Goal: Task Accomplishment & Management: Manage account settings

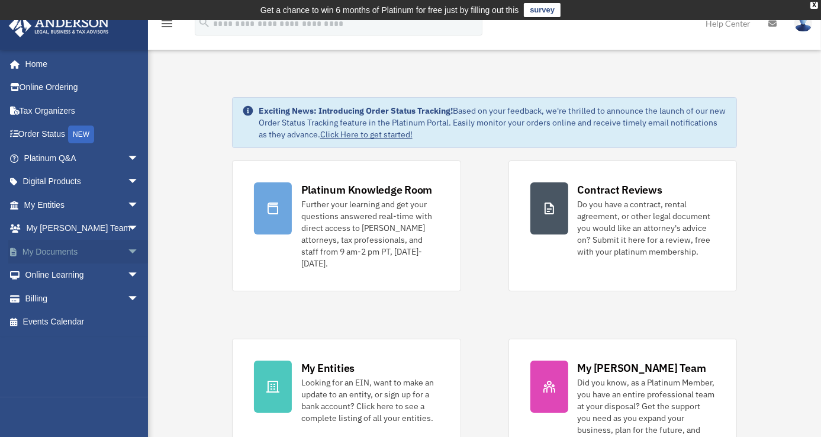
click at [127, 249] on span "arrow_drop_down" at bounding box center [139, 252] width 24 height 24
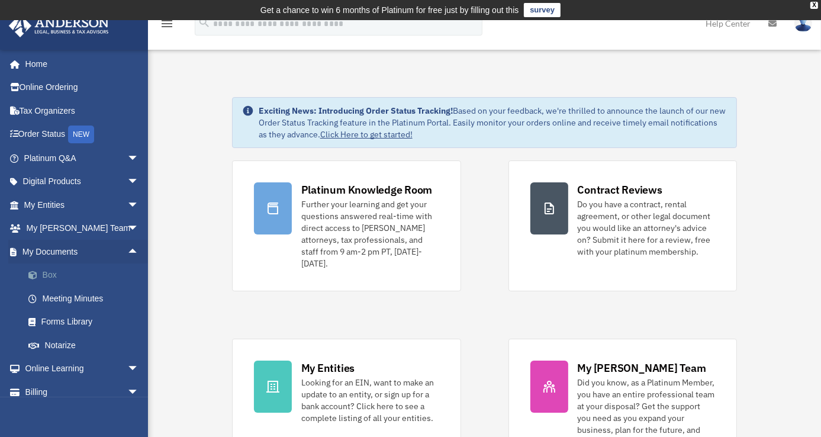
click at [45, 274] on link "Box" at bounding box center [87, 275] width 140 height 24
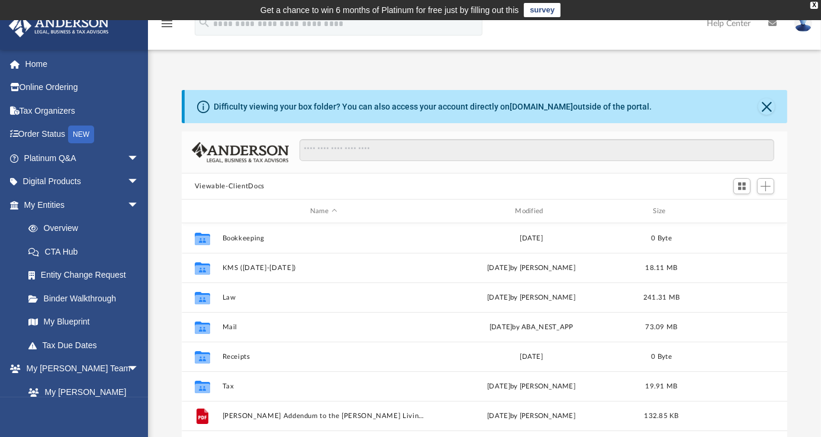
scroll to position [260, 597]
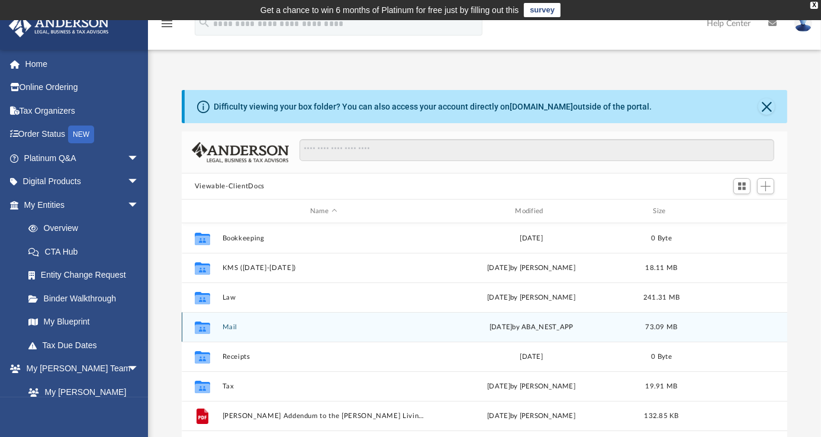
click at [232, 325] on button "Mail" at bounding box center [323, 327] width 202 height 8
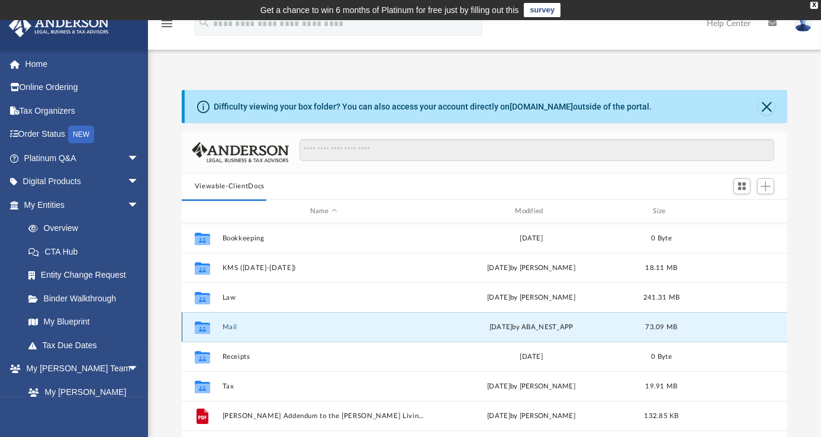
click at [232, 325] on button "Mail" at bounding box center [323, 327] width 202 height 8
click at [227, 326] on button "Mail" at bounding box center [323, 327] width 202 height 8
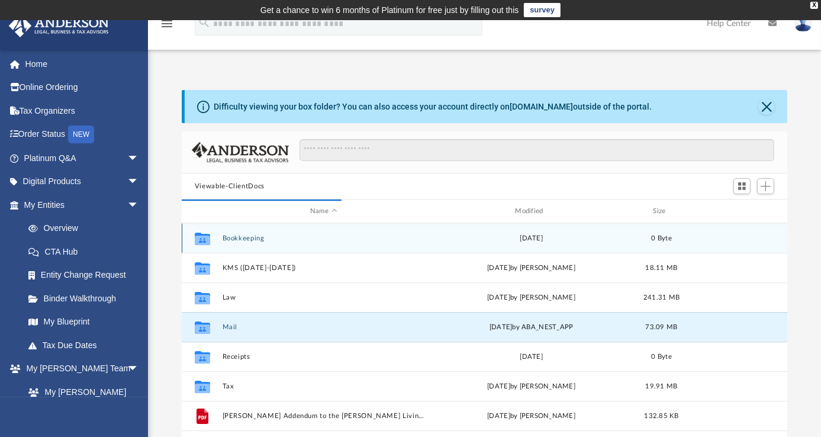
scroll to position [223, 597]
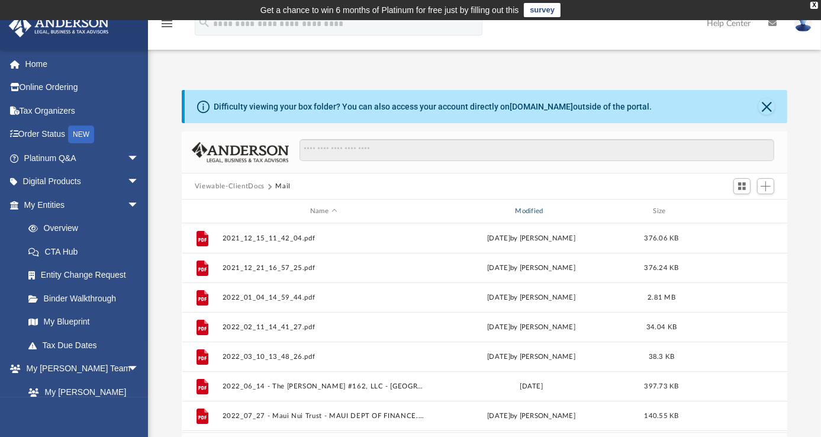
click at [538, 207] on div "Modified" at bounding box center [531, 211] width 203 height 11
click at [544, 208] on div "Modified" at bounding box center [531, 211] width 203 height 11
click at [535, 206] on div "Modified" at bounding box center [531, 211] width 203 height 11
click at [549, 209] on div "Modified" at bounding box center [531, 211] width 203 height 11
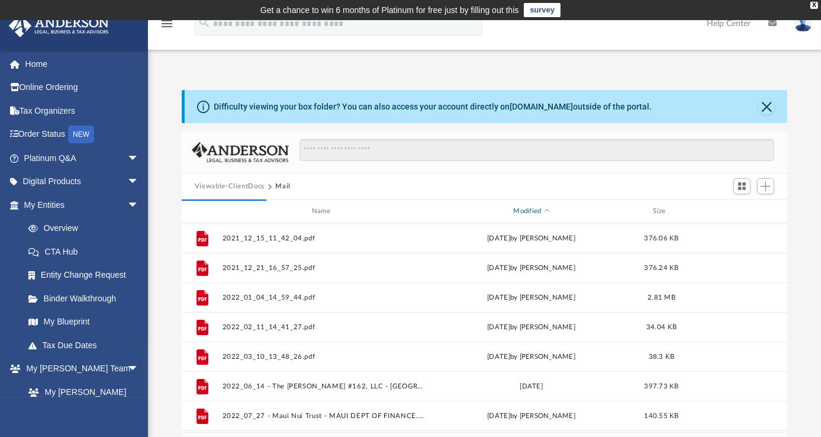
click at [545, 208] on div "Modified" at bounding box center [531, 211] width 203 height 11
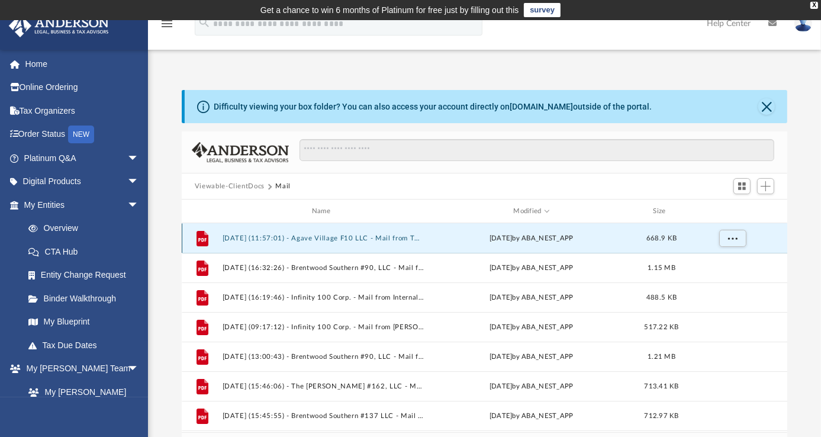
click at [327, 236] on button "[DATE] (11:57:01) - Agave Village F10 LLC - Mail from THE [PERSON_NAME] AGENCY …" at bounding box center [323, 238] width 202 height 8
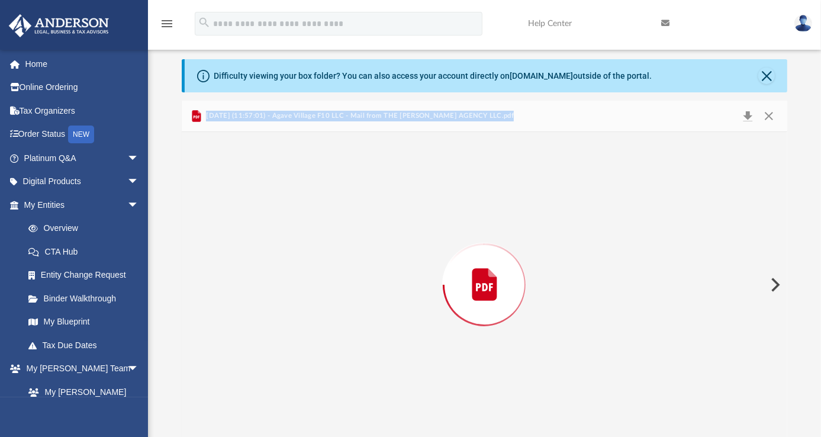
click at [327, 236] on div "Preview" at bounding box center [485, 284] width 606 height 305
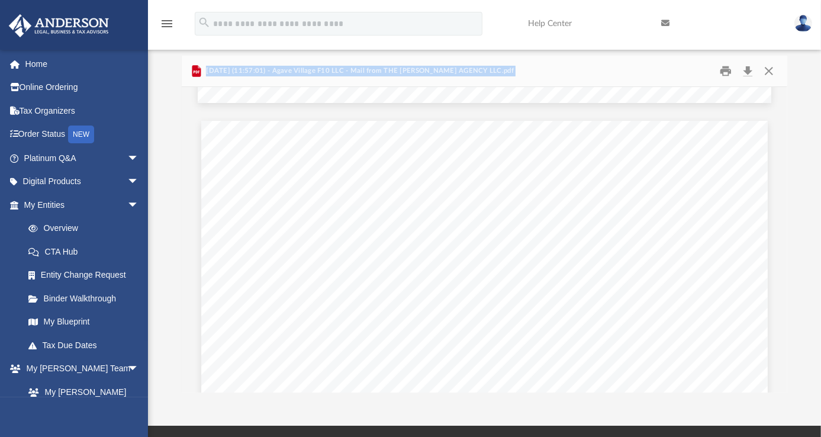
scroll to position [1510, 0]
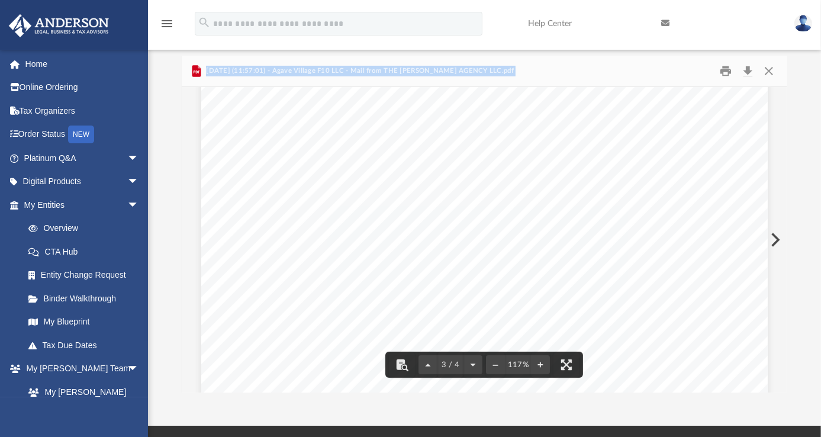
drag, startPoint x: 784, startPoint y: 256, endPoint x: 783, endPoint y: 276, distance: 20.2
click at [783, 276] on div "3 / 4 117%" at bounding box center [485, 239] width 606 height 305
drag, startPoint x: 780, startPoint y: 252, endPoint x: 780, endPoint y: 266, distance: 13.6
click at [780, 266] on div "3 / 4 117%" at bounding box center [485, 239] width 606 height 305
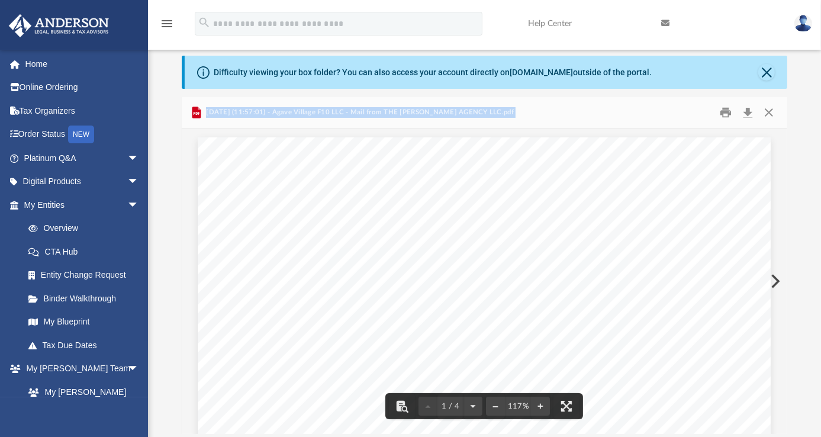
scroll to position [27, 0]
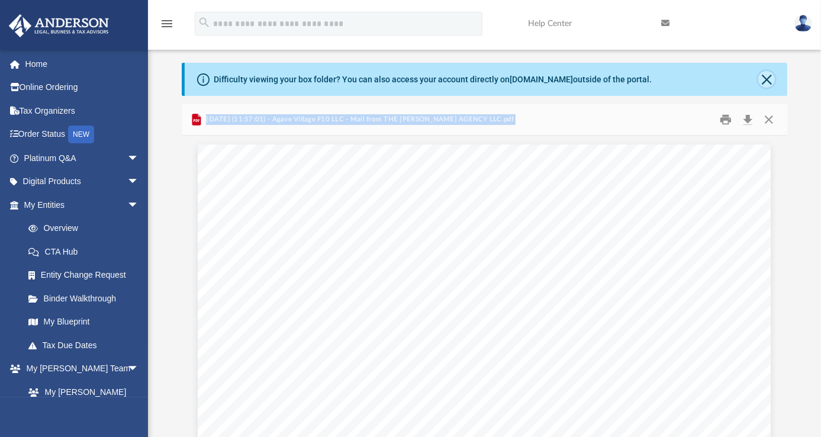
click at [765, 79] on button "Close" at bounding box center [766, 79] width 17 height 17
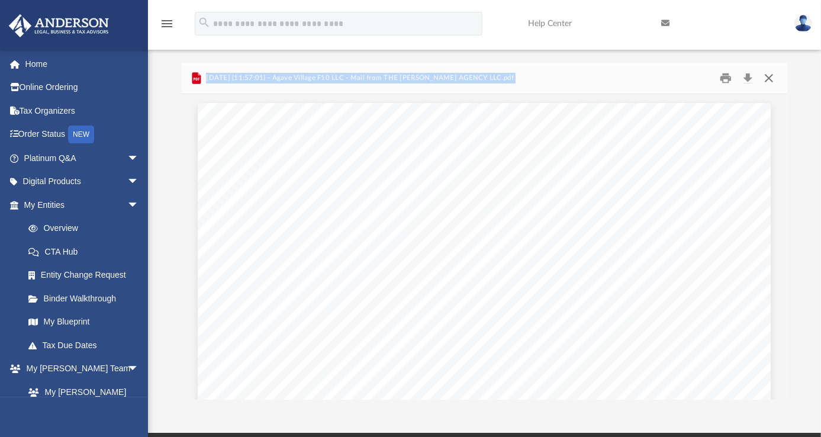
click at [765, 79] on button "Close" at bounding box center [768, 78] width 21 height 18
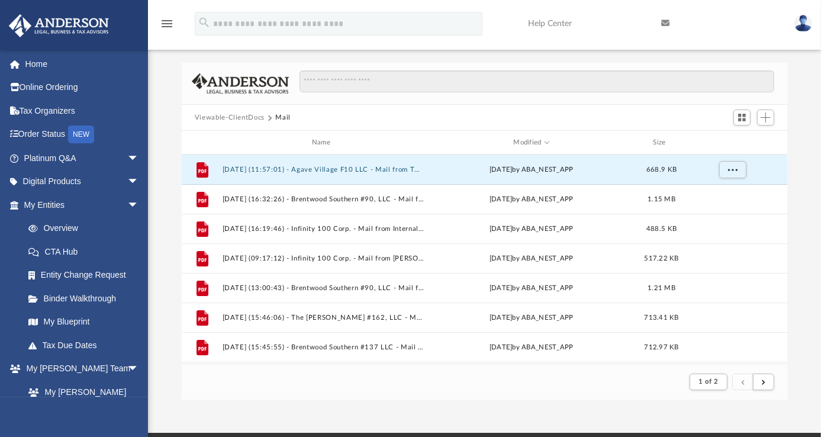
click at [803, 18] on img at bounding box center [803, 23] width 18 height 17
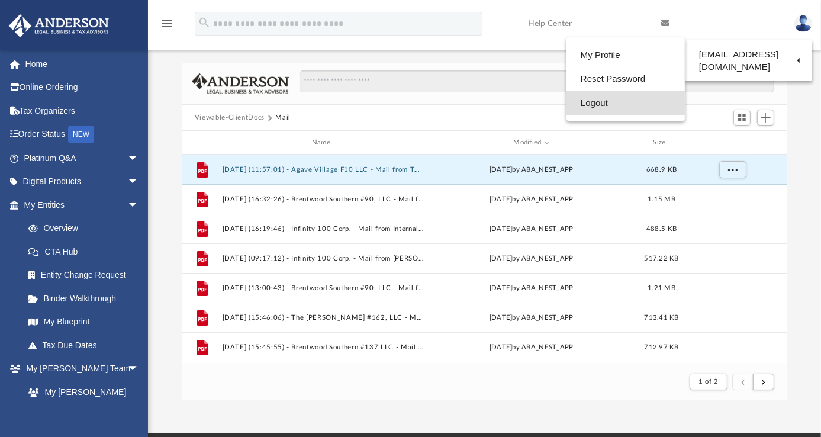
click at [597, 104] on link "Logout" at bounding box center [626, 103] width 118 height 24
